Goal: Check status: Check status

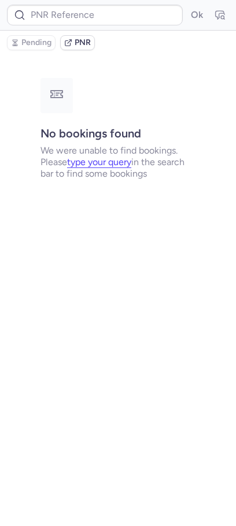
type input "CPBA94"
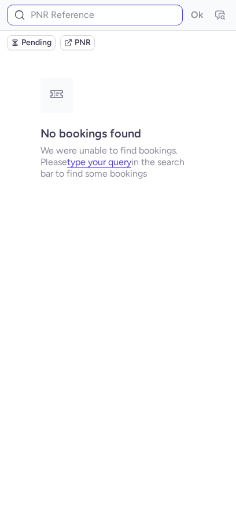
type input "CIVR9G"
type input "CPKICC"
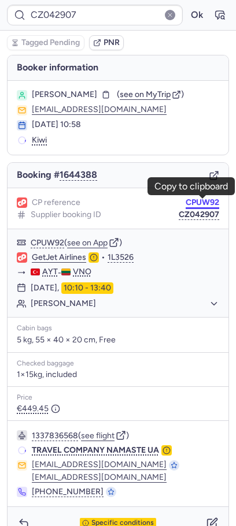
click at [194, 205] on button "CPUW92" at bounding box center [201, 202] width 33 height 9
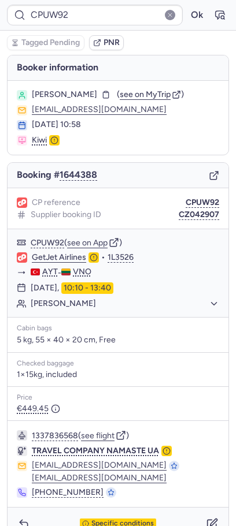
type input "CPLPZC"
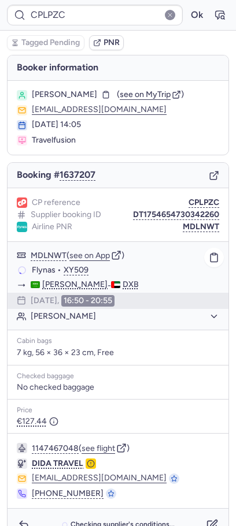
scroll to position [22, 0]
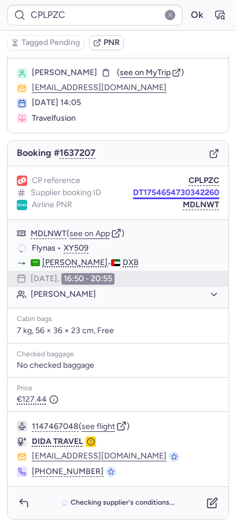
click at [174, 196] on button "DT1754654730342260" at bounding box center [176, 192] width 86 height 9
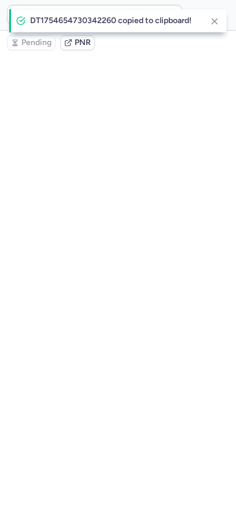
type input "CPLPZC"
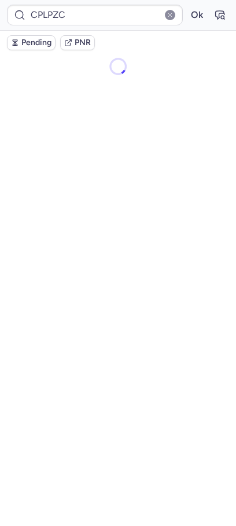
scroll to position [0, 0]
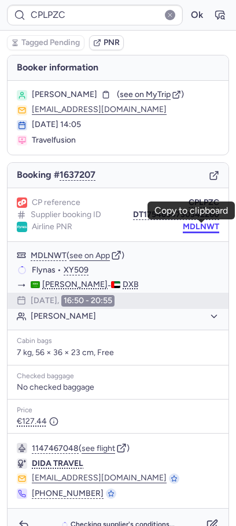
click at [210, 228] on button "MDLNWT" at bounding box center [200, 226] width 36 height 9
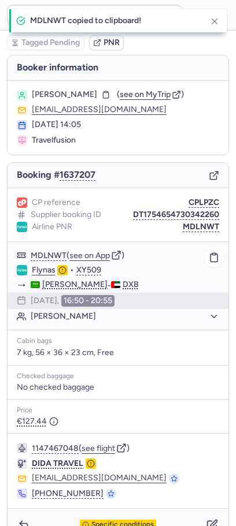
click at [36, 272] on link "Flynas" at bounding box center [44, 270] width 24 height 10
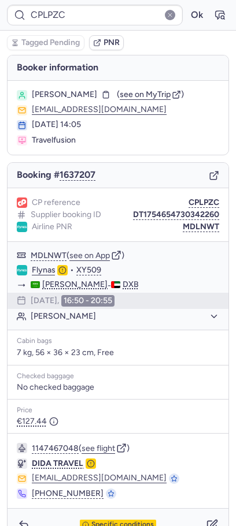
click at [70, 90] on span "[PERSON_NAME]" at bounding box center [64, 94] width 65 height 9
click at [66, 94] on span "[PERSON_NAME]" at bounding box center [64, 94] width 65 height 9
copy span "[PERSON_NAME]"
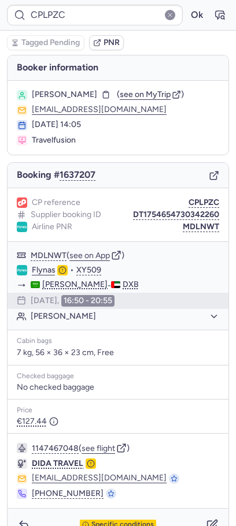
click at [156, 461] on div "1147467048 ( see flight ) DIDA TRAVEL [EMAIL_ADDRESS][DOMAIN_NAME] [PHONE_NUMBE…" at bounding box center [118, 471] width 221 height 74
type input "CPQDT8"
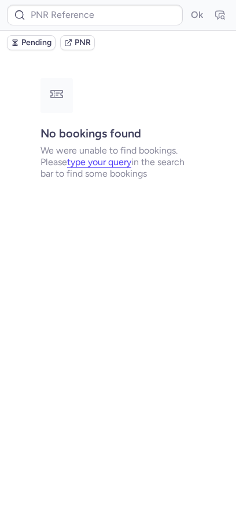
type input "CPPSQK"
type input "CP7KR8"
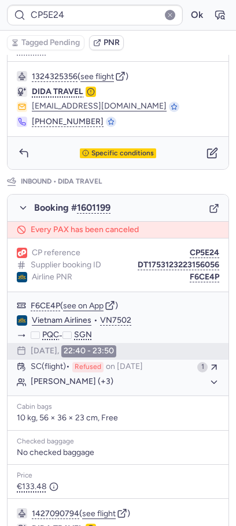
scroll to position [531, 0]
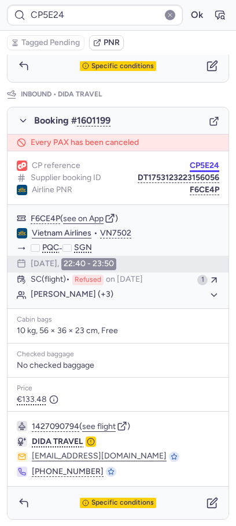
click at [207, 164] on button "CP5E24" at bounding box center [203, 165] width 29 height 9
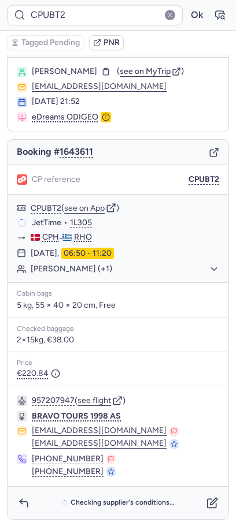
scroll to position [23, 0]
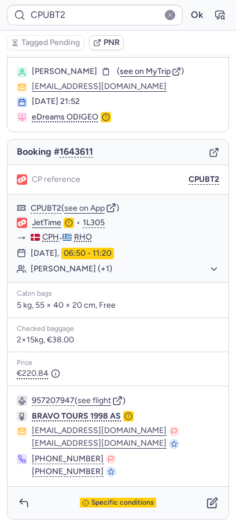
type input "CIVR9G"
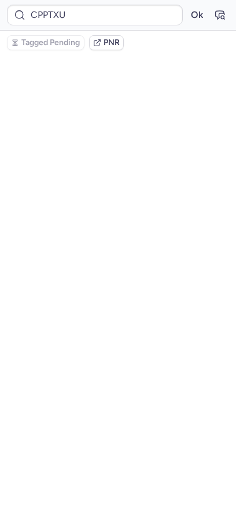
scroll to position [0, 0]
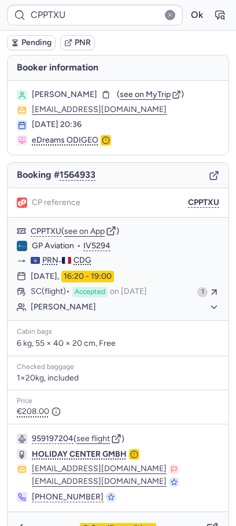
type input "CP7KR8"
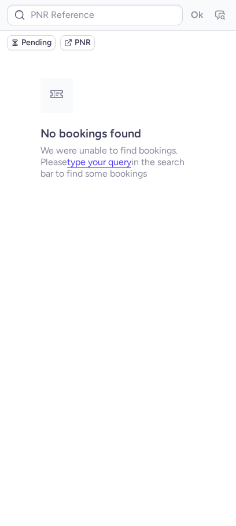
type input "CP7KR8"
